Goal: Information Seeking & Learning: Learn about a topic

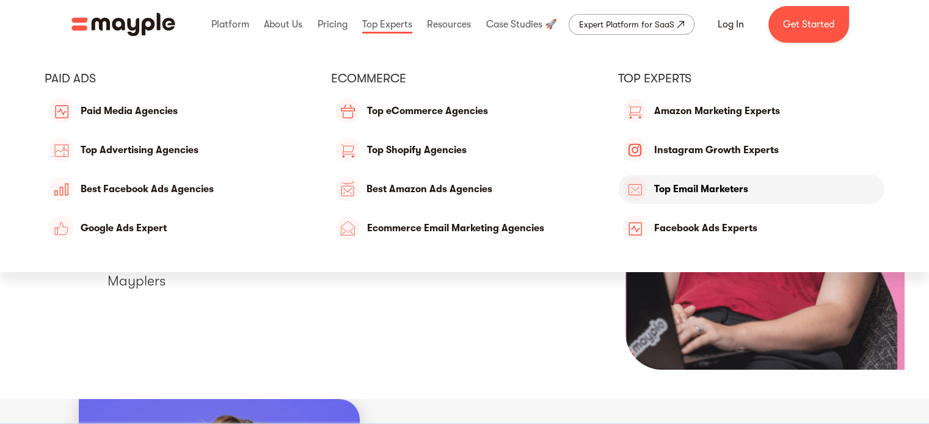
click at [696, 190] on link "Top Email Marketers" at bounding box center [751, 189] width 267 height 29
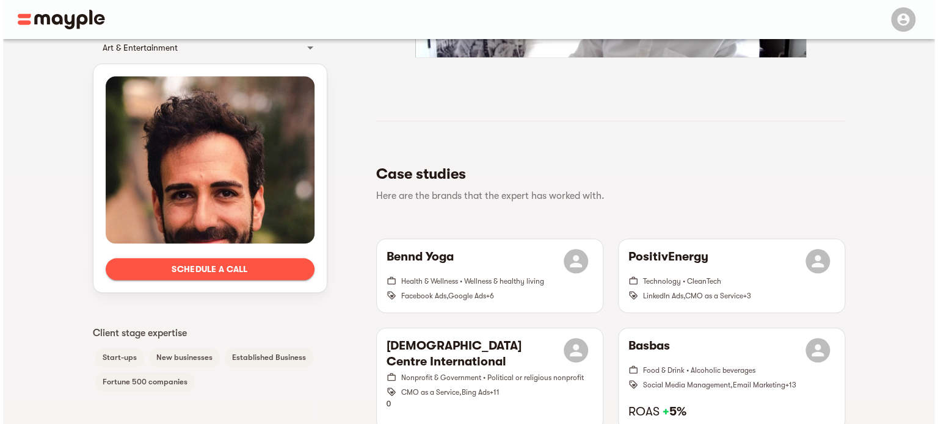
scroll to position [488, 0]
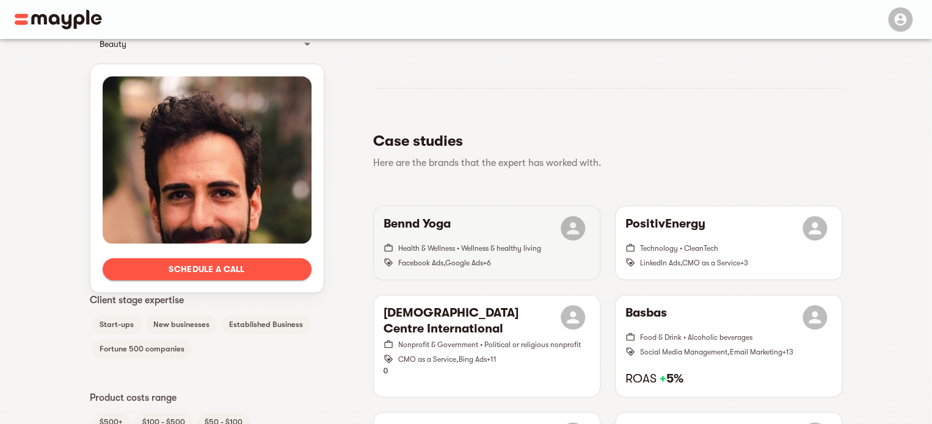
click at [452, 245] on span "Health & Wellness • Wellness & healthy living" at bounding box center [469, 248] width 143 height 9
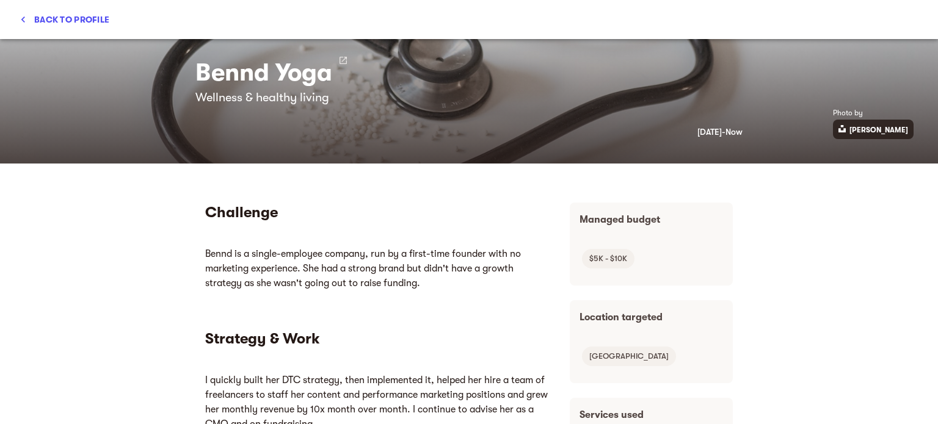
scroll to position [0, 0]
